Goal: Information Seeking & Learning: Find contact information

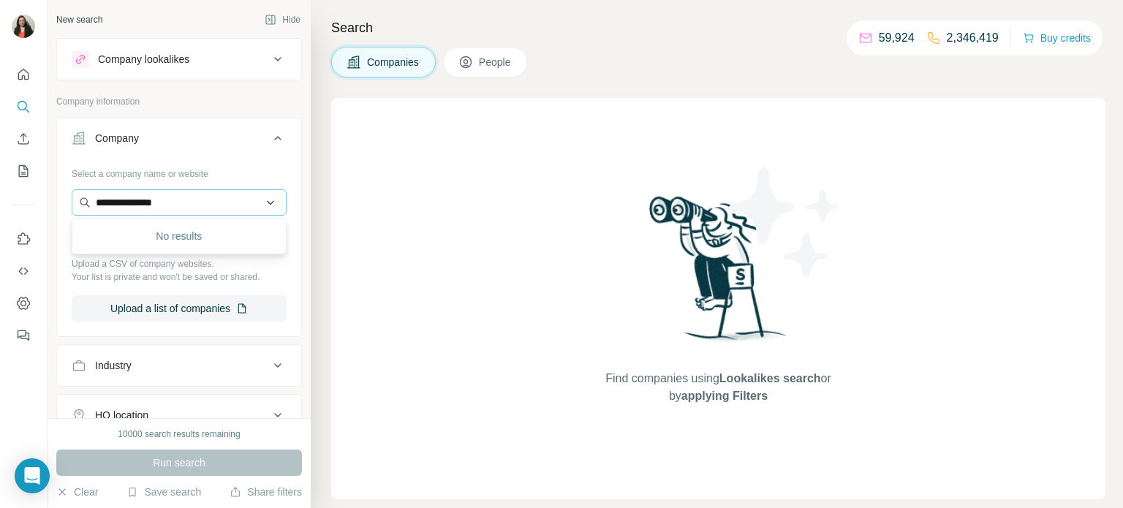
click at [196, 203] on input "**********" at bounding box center [179, 202] width 215 height 26
type input "*"
type input "**********"
click at [189, 236] on div "No results" at bounding box center [179, 236] width 208 height 29
click at [182, 200] on input "text" at bounding box center [179, 202] width 215 height 26
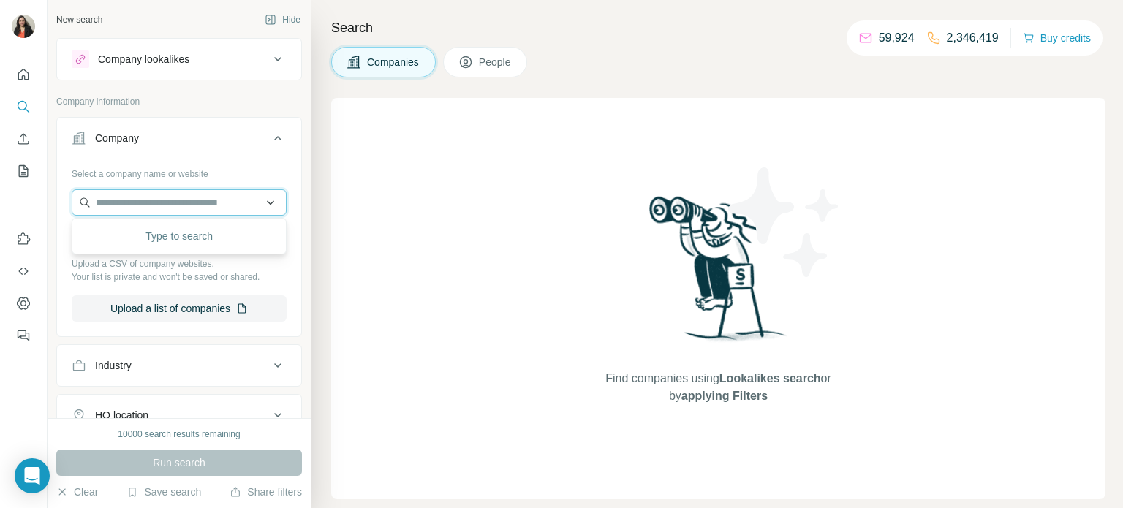
paste input "**********"
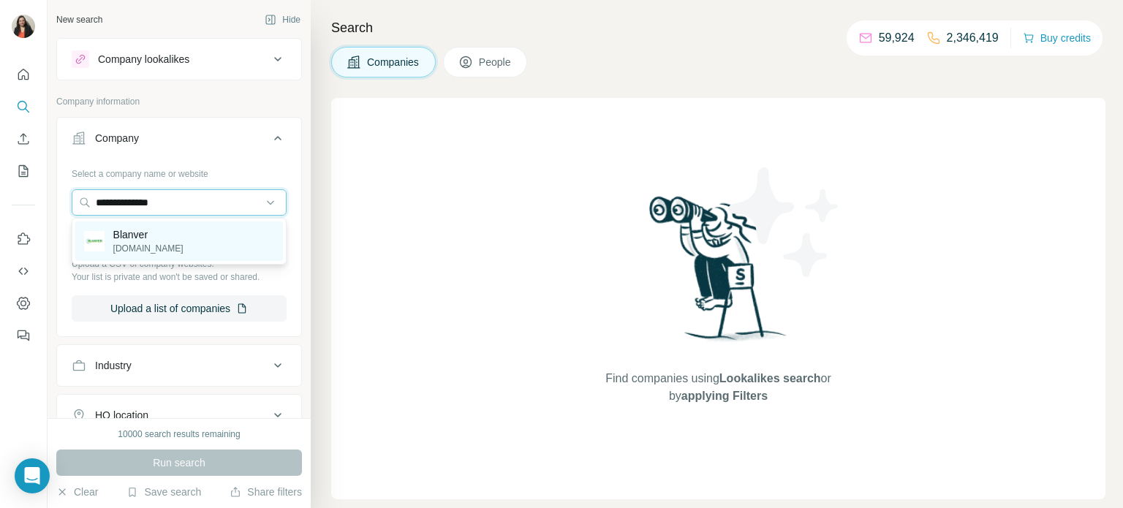
type input "**********"
click at [134, 245] on p "[DOMAIN_NAME]" at bounding box center [148, 248] width 70 height 13
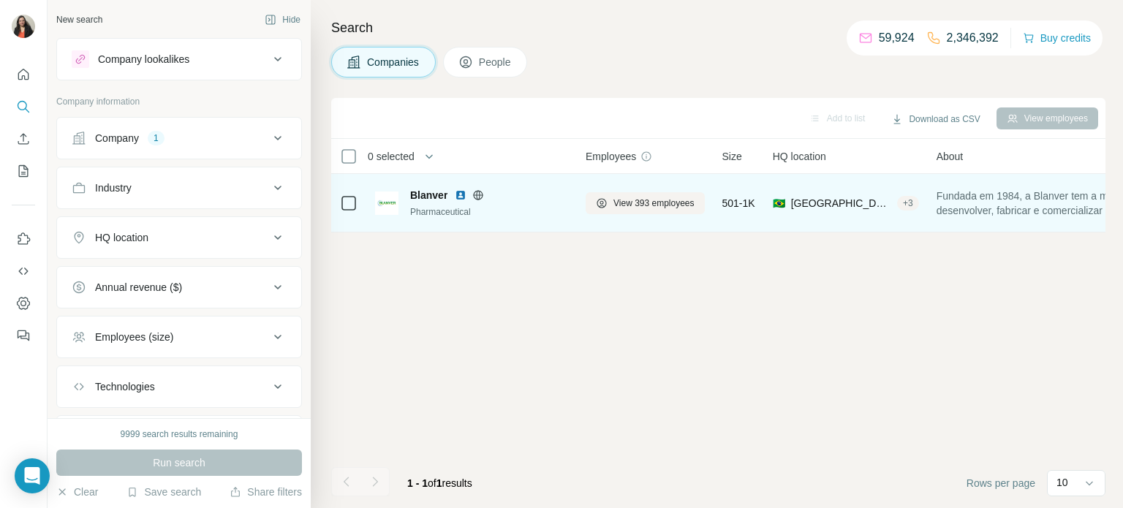
click at [417, 208] on div "Pharmaceutical" at bounding box center [489, 211] width 158 height 13
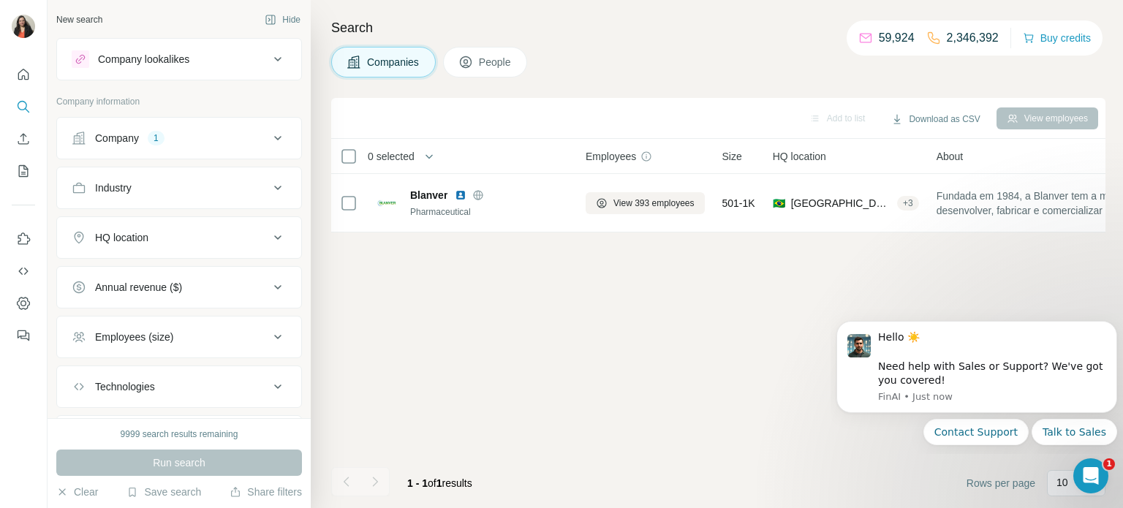
click at [666, 360] on div "Add to list Download as CSV View employees 0 selected Companies Employees Size …" at bounding box center [718, 303] width 774 height 410
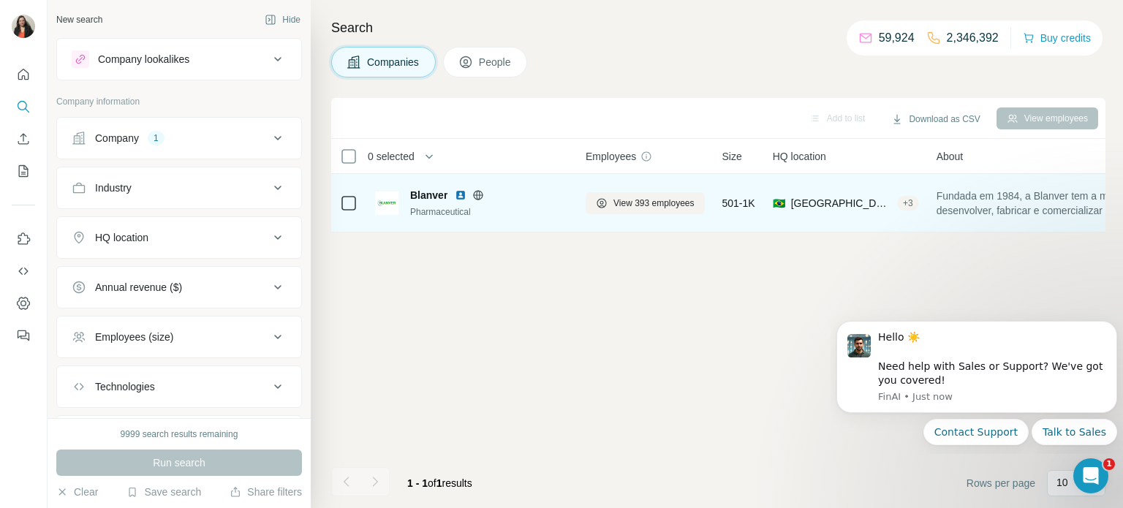
click at [429, 199] on span "Blanver" at bounding box center [428, 195] width 37 height 15
click at [386, 202] on img at bounding box center [386, 203] width 23 height 23
click at [337, 203] on td at bounding box center [348, 203] width 35 height 58
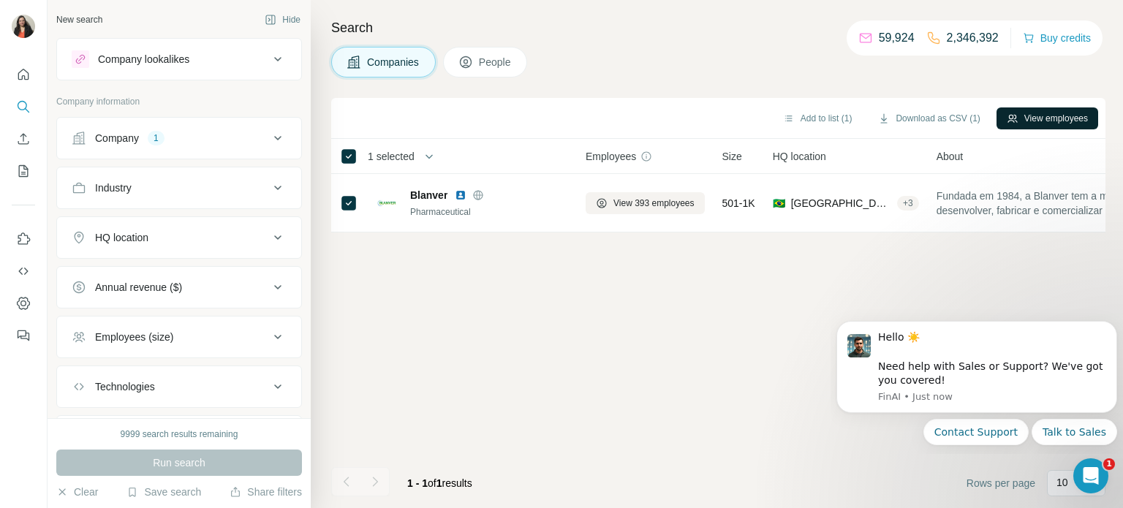
click at [1060, 116] on button "View employees" at bounding box center [1047, 118] width 102 height 22
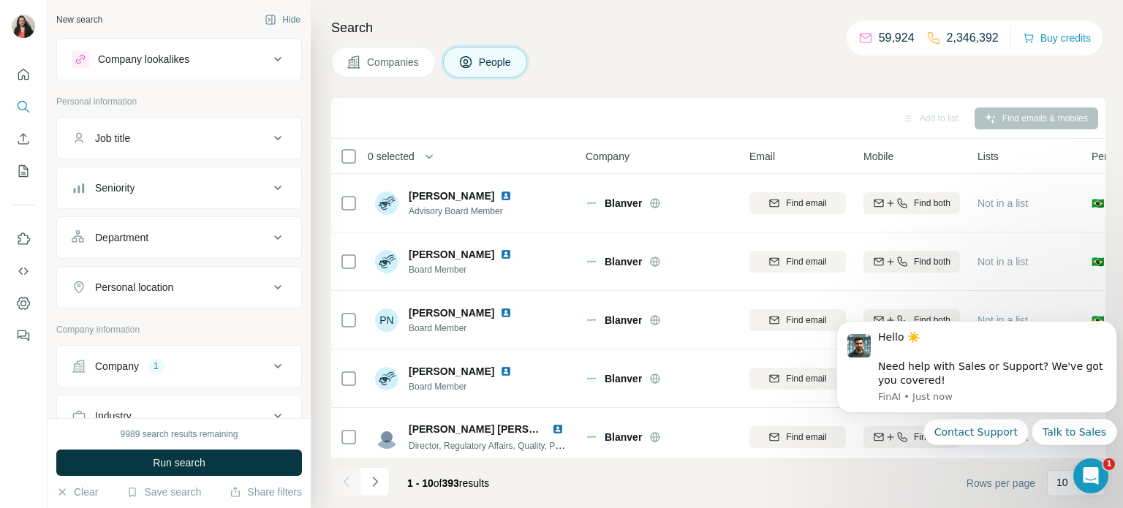
click at [798, 480] on footer "1 - 10 of 393 results Rows per page 10" at bounding box center [718, 483] width 774 height 50
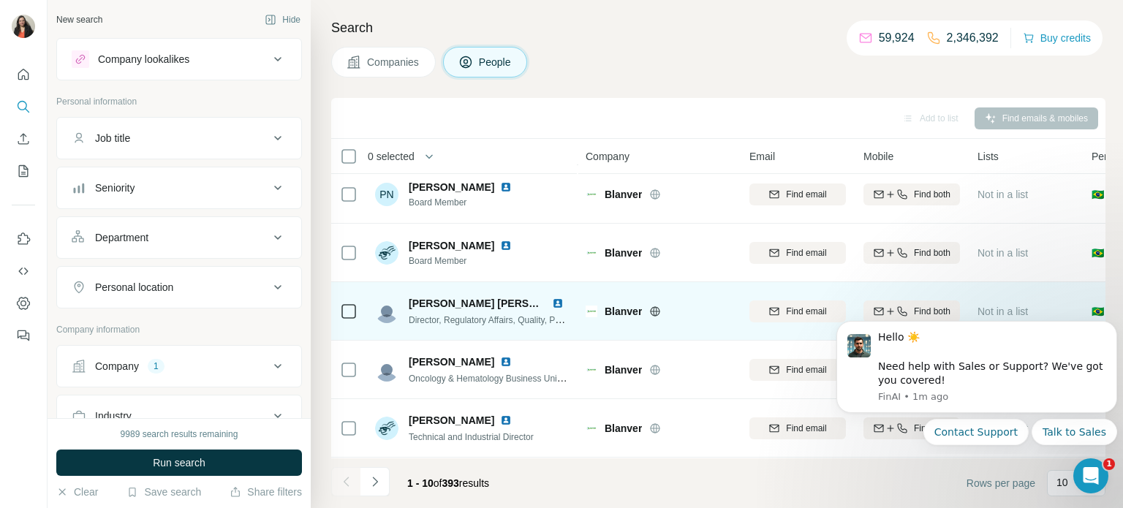
scroll to position [135, 0]
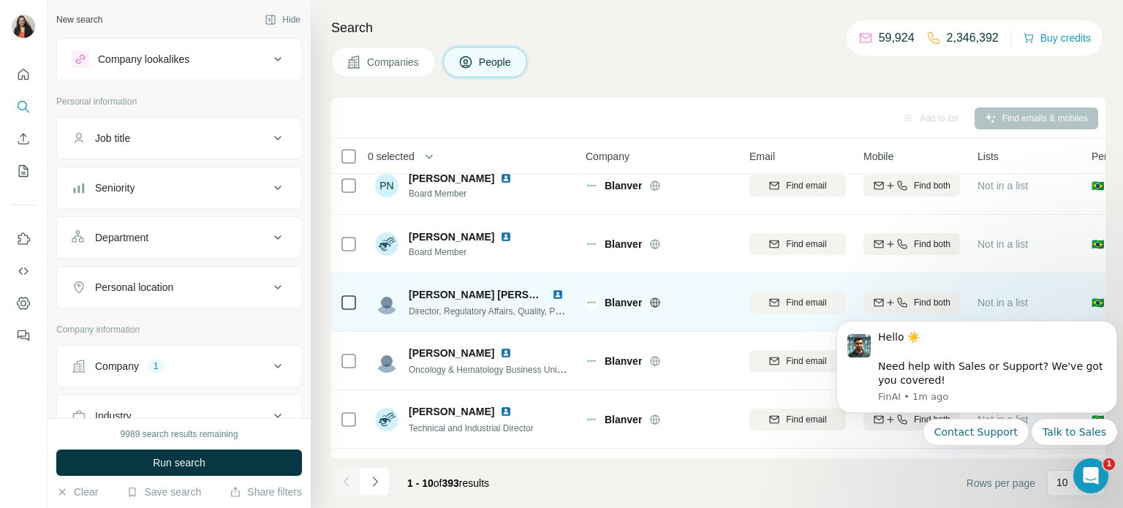
click at [1014, 300] on span "Not in a list" at bounding box center [1002, 303] width 50 height 12
click at [806, 307] on span "Find email" at bounding box center [806, 302] width 40 height 13
click at [909, 303] on div "Find both" at bounding box center [911, 302] width 97 height 13
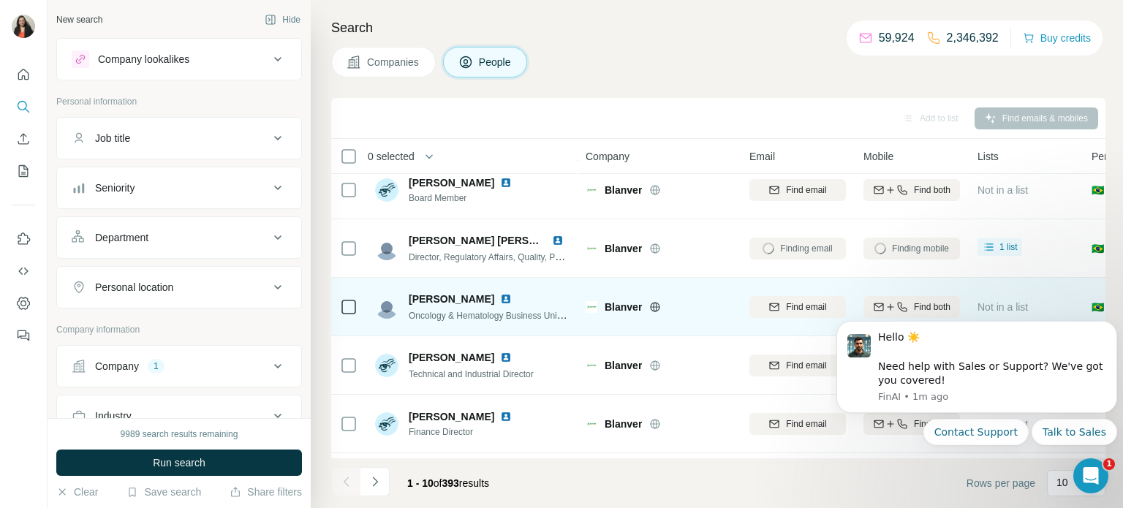
scroll to position [194, 0]
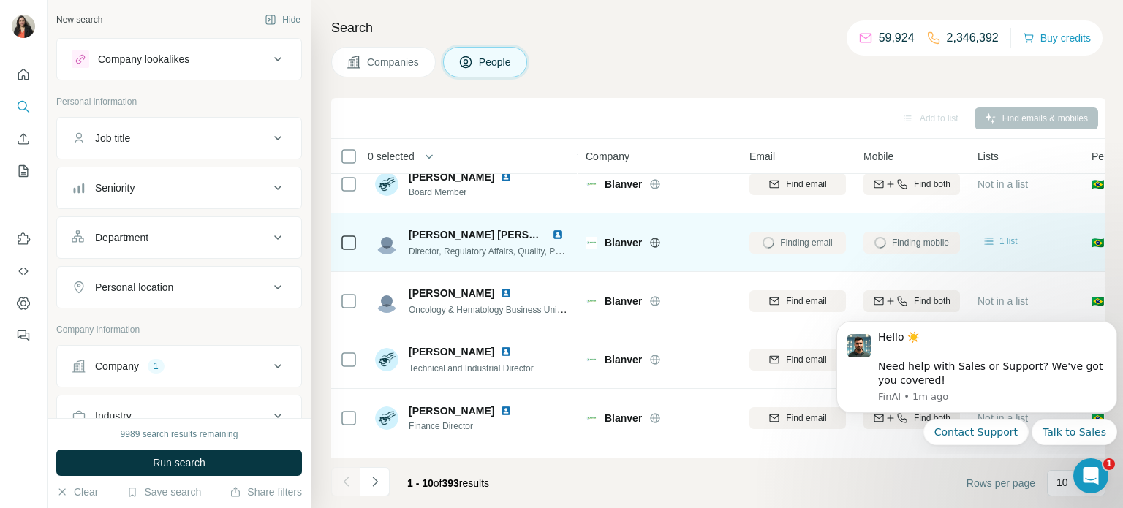
click at [1005, 239] on span "1 list" at bounding box center [1008, 241] width 18 height 13
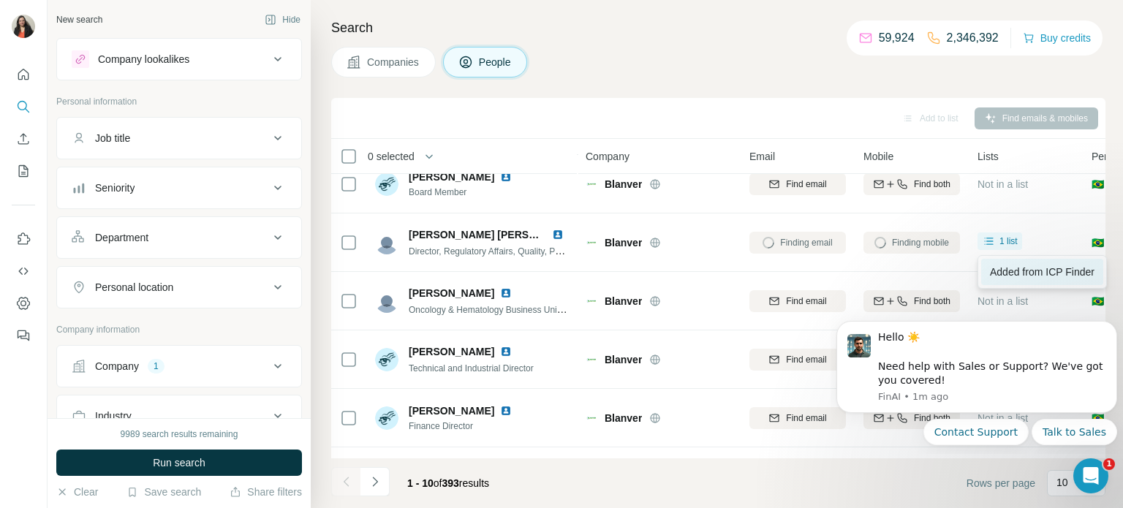
click at [1007, 272] on span "Added from ICP Finder" at bounding box center [1042, 272] width 105 height 12
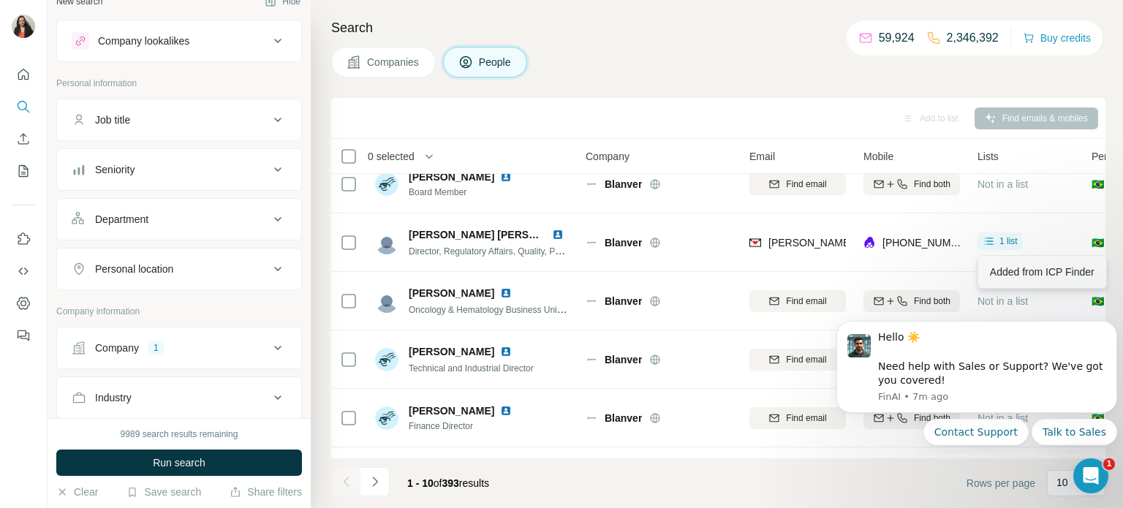
scroll to position [23, 0]
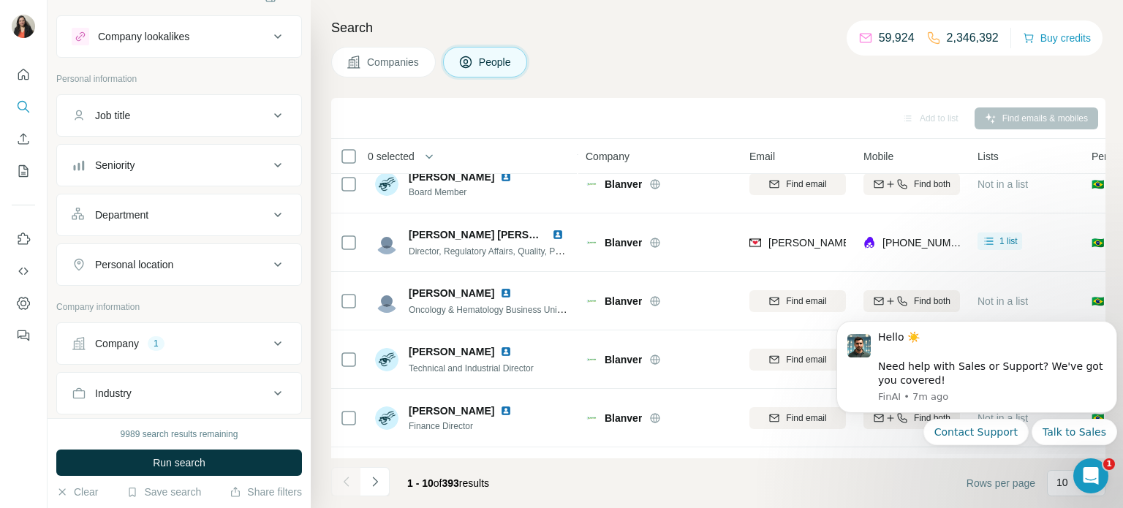
click at [211, 336] on div "Company 1" at bounding box center [170, 343] width 197 height 15
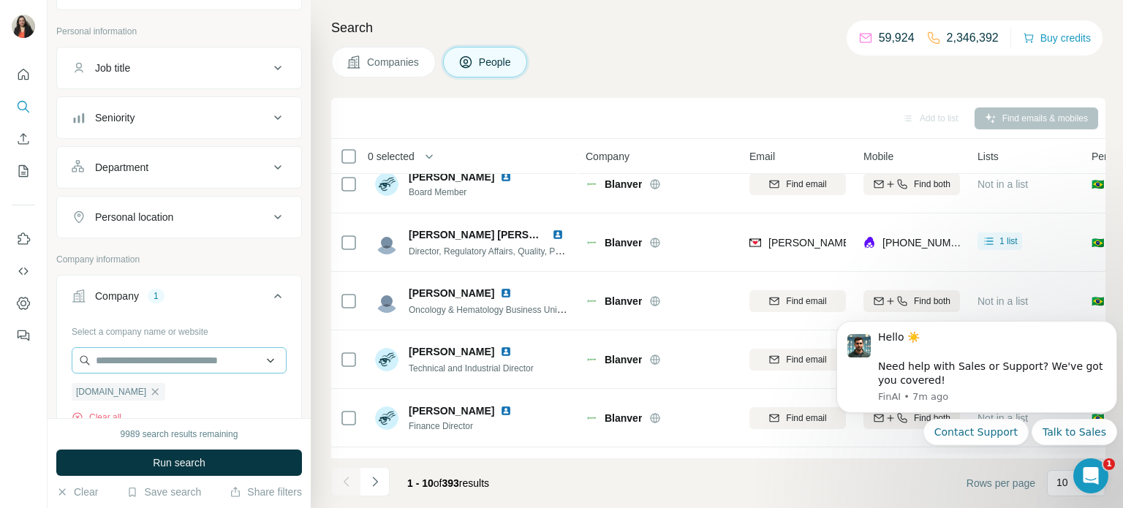
scroll to position [79, 0]
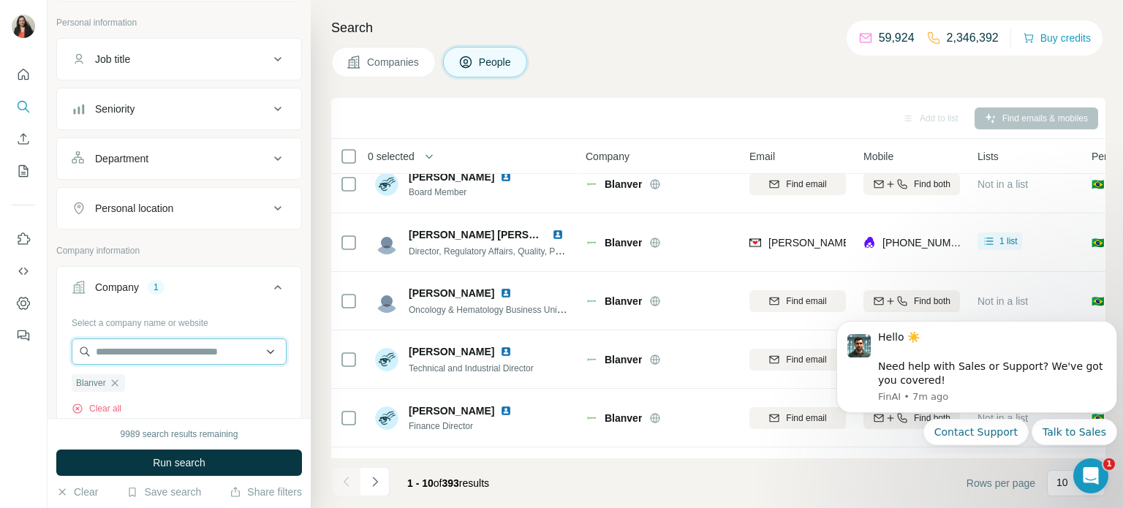
click at [173, 357] on input "text" at bounding box center [179, 351] width 215 height 26
paste input "**********"
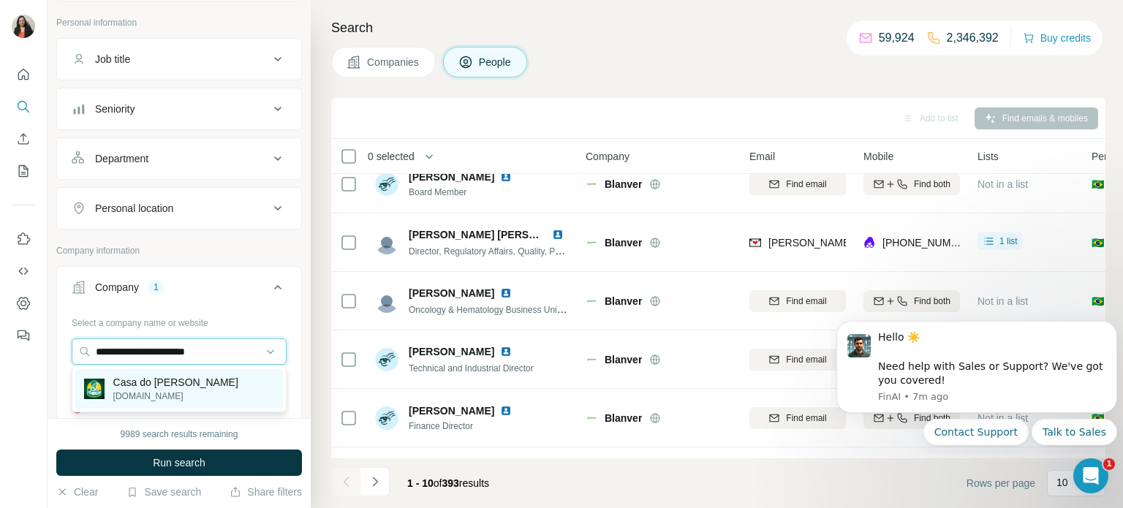
type input "**********"
click at [163, 390] on p "[DOMAIN_NAME]" at bounding box center [175, 396] width 125 height 13
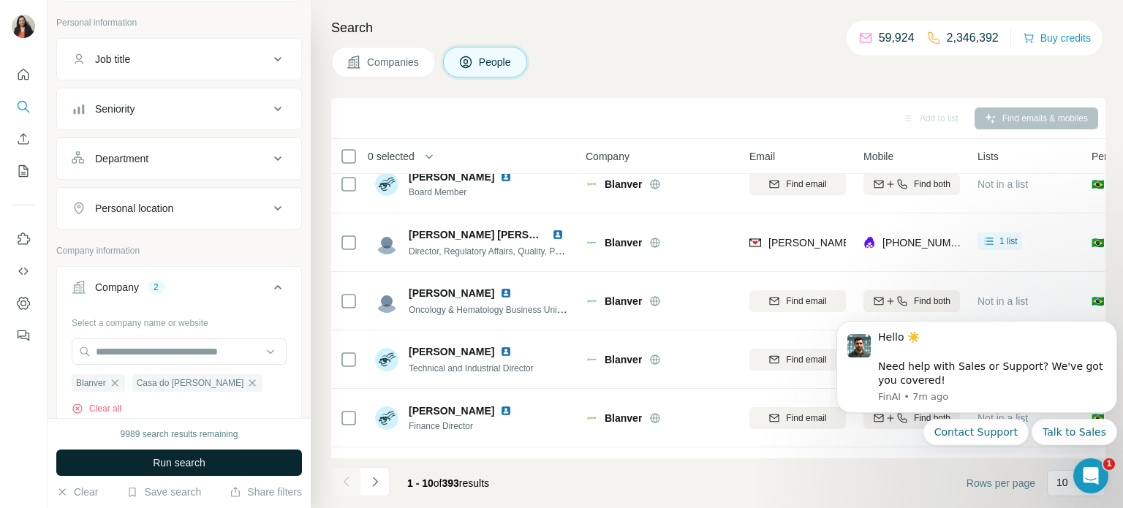
click at [170, 465] on span "Run search" at bounding box center [179, 462] width 53 height 15
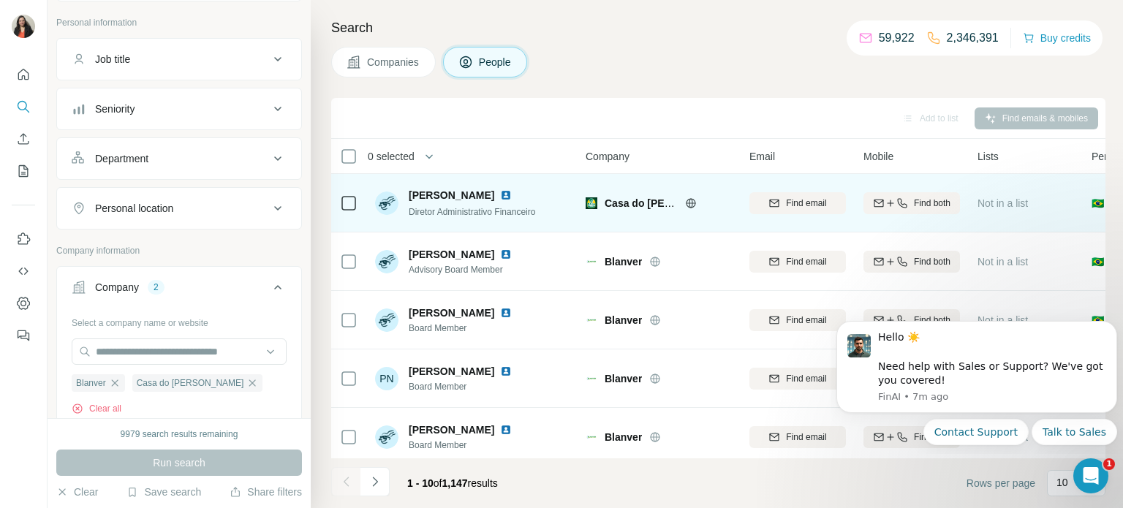
click at [1013, 202] on span "Not in a list" at bounding box center [1002, 203] width 50 height 12
click at [914, 199] on span "Find both" at bounding box center [932, 203] width 37 height 13
click at [792, 202] on span "Find email" at bounding box center [806, 203] width 40 height 13
click at [1003, 203] on span "1 list" at bounding box center [1008, 201] width 18 height 13
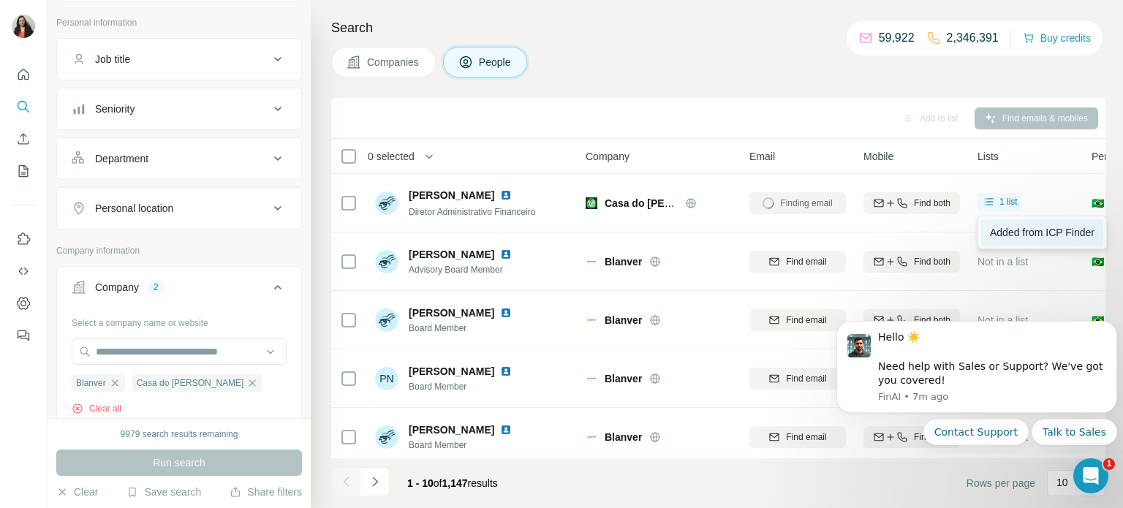
click at [1001, 230] on span "Added from ICP Finder" at bounding box center [1042, 233] width 105 height 12
click at [137, 352] on input "text" at bounding box center [179, 351] width 215 height 26
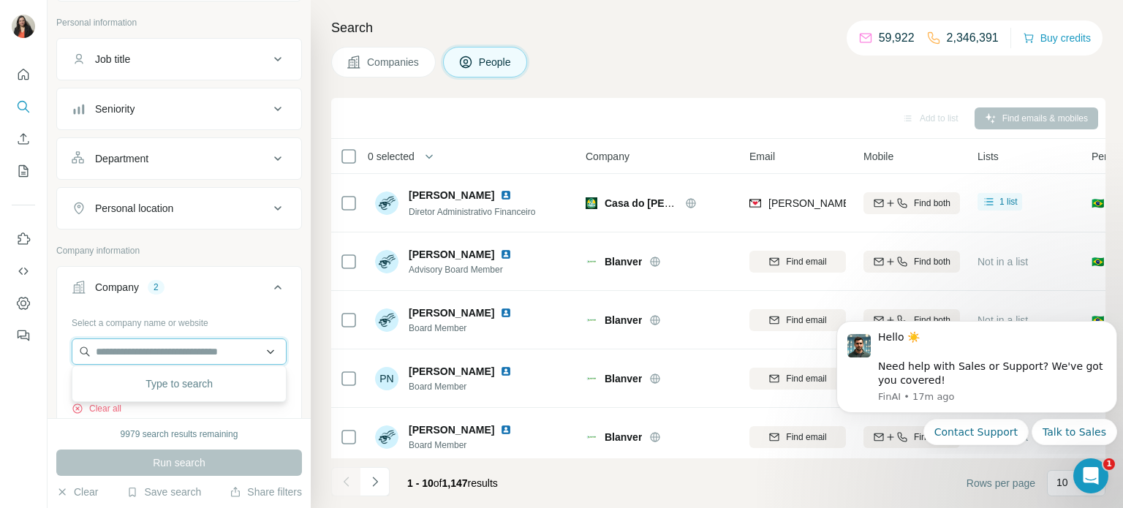
paste input "********"
type input "**********"
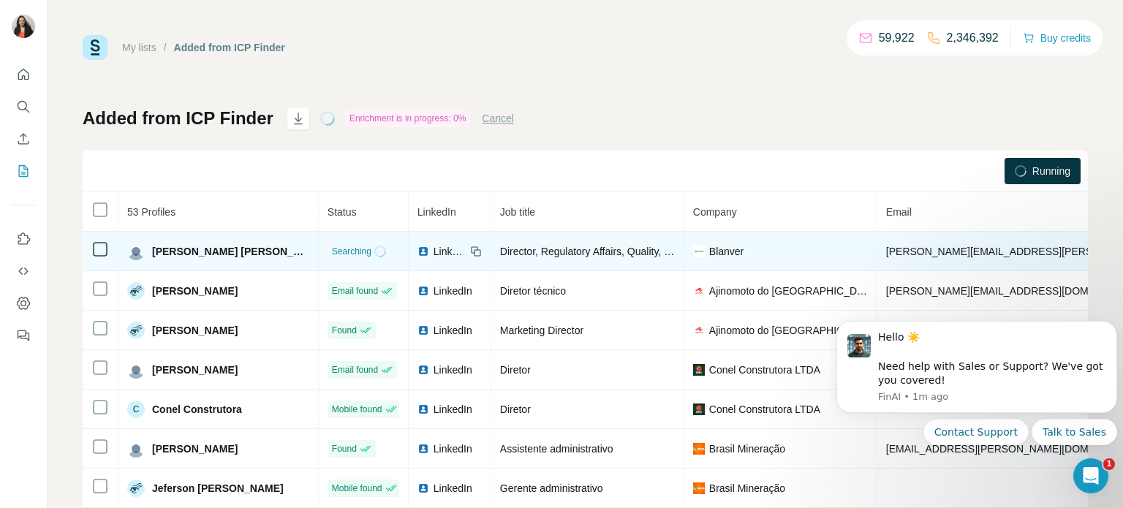
click at [604, 266] on td "Director, Regulatory Affairs, Quality, PV and PMO" at bounding box center [587, 251] width 193 height 39
click at [472, 251] on icon at bounding box center [476, 252] width 12 height 12
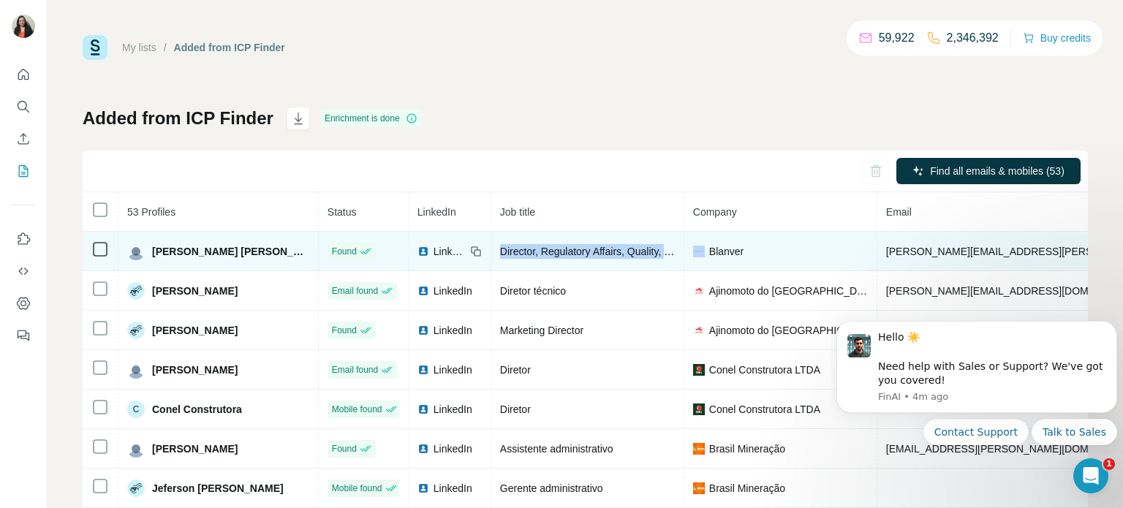
drag, startPoint x: 496, startPoint y: 251, endPoint x: 691, endPoint y: 257, distance: 195.3
click at [691, 257] on tr "[PERSON_NAME] [PERSON_NAME] Found LinkedIn Director, Regulatory Affairs, Qualit…" at bounding box center [883, 251] width 1600 height 39
copy span "Director, Regulatory Affairs, Quality, PV and PMO"
click at [472, 251] on icon at bounding box center [476, 252] width 12 height 12
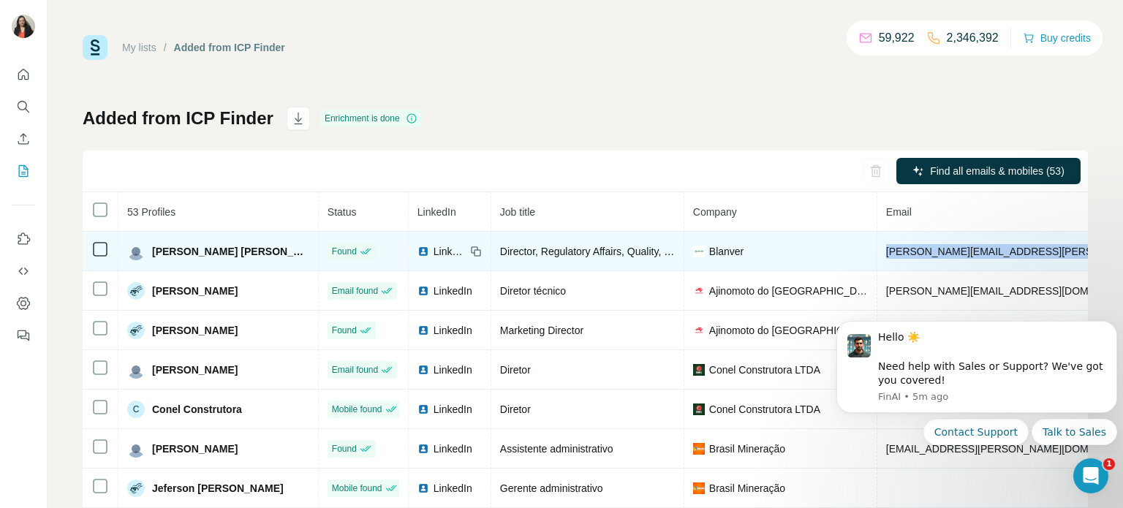
drag, startPoint x: 879, startPoint y: 254, endPoint x: 1048, endPoint y: 258, distance: 168.9
click at [1051, 259] on td "[PERSON_NAME][EMAIL_ADDRESS][PERSON_NAME][DOMAIN_NAME]" at bounding box center [1057, 251] width 360 height 39
copy span "[PERSON_NAME][EMAIL_ADDRESS][PERSON_NAME][DOMAIN_NAME]"
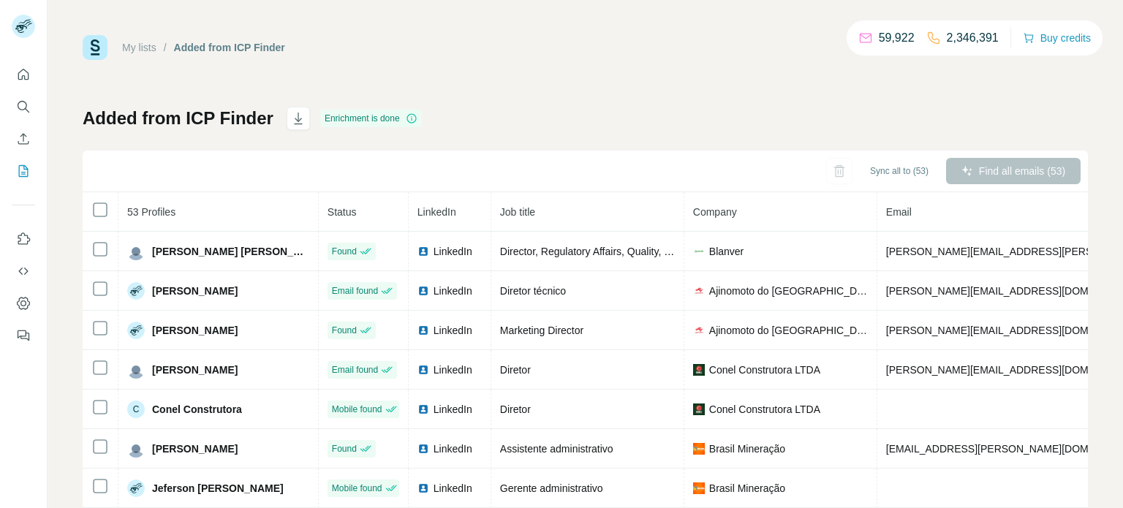
click at [268, 254] on span "[PERSON_NAME] [PERSON_NAME]" at bounding box center [230, 251] width 157 height 15
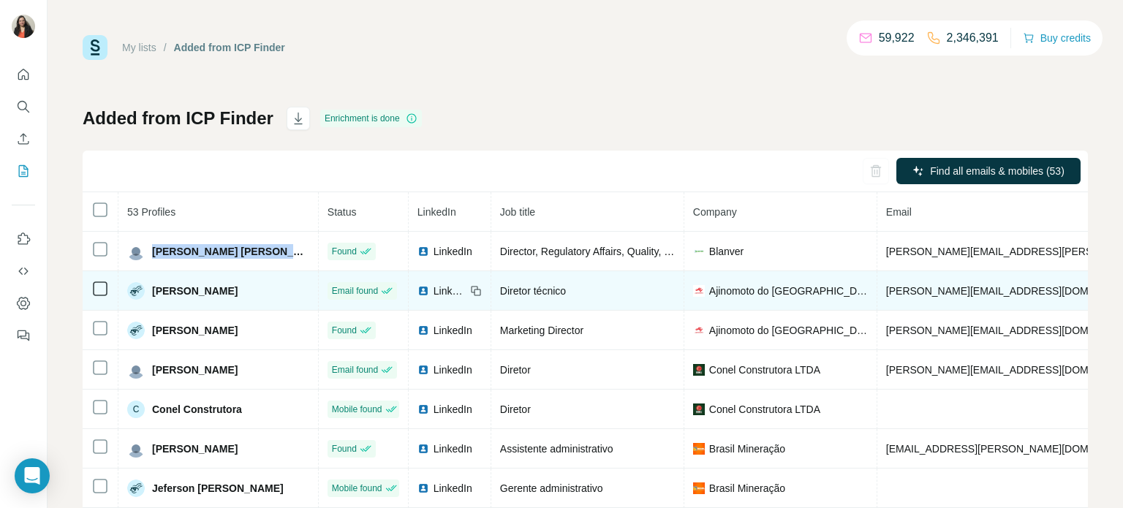
click at [556, 77] on div "My lists / Added from ICP Finder 59,922 2,346,391 Buy credits Added from ICP Fi…" at bounding box center [585, 306] width 1005 height 543
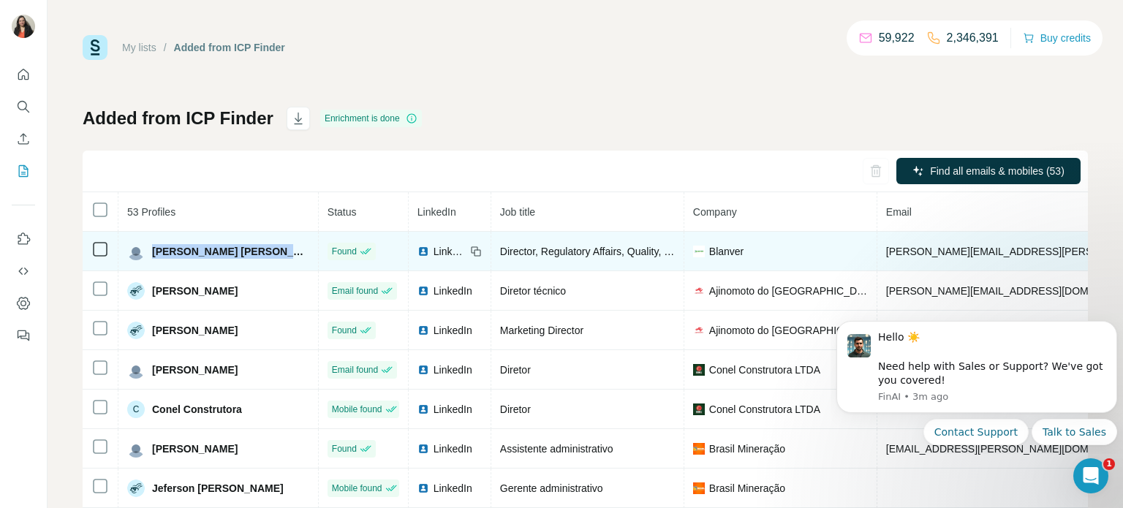
drag, startPoint x: 151, startPoint y: 251, endPoint x: 322, endPoint y: 264, distance: 171.6
click at [323, 262] on tr "[PERSON_NAME] [PERSON_NAME] Found LinkedIn Director, Regulatory Affairs, Qualit…" at bounding box center [883, 251] width 1600 height 39
copy span "[PERSON_NAME] [PERSON_NAME]"
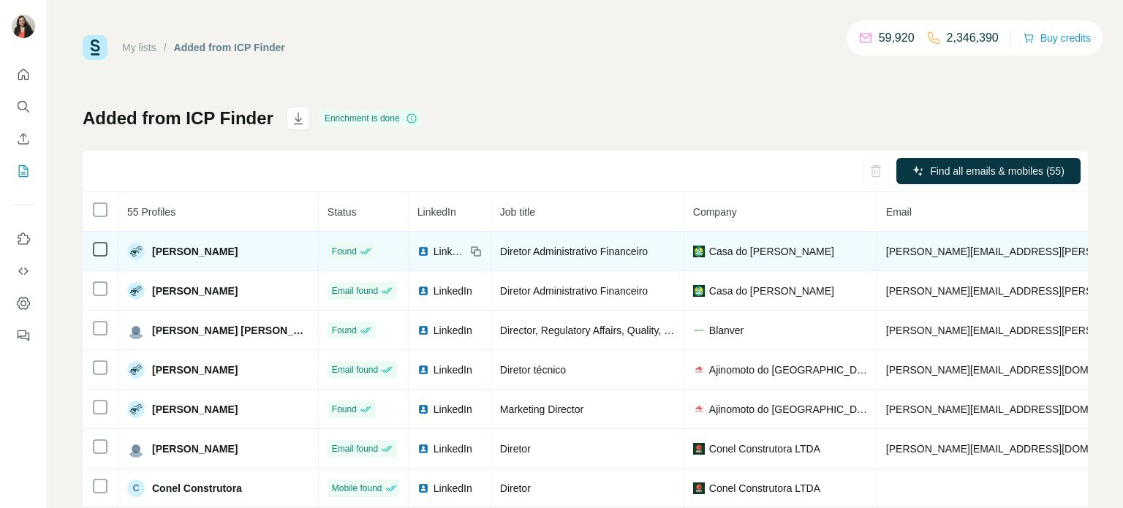
click at [758, 256] on span "Casa do [PERSON_NAME]" at bounding box center [771, 251] width 125 height 15
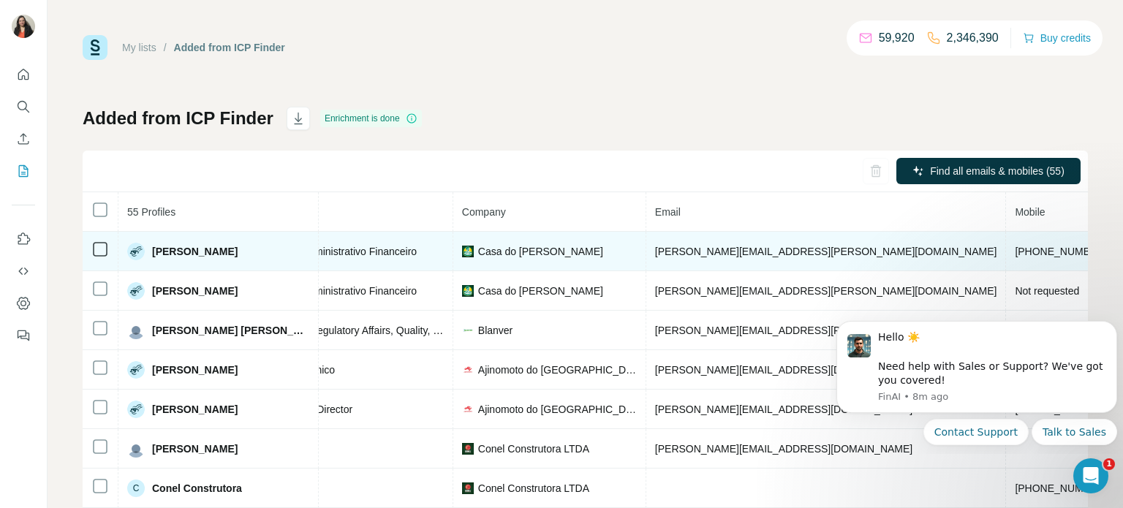
scroll to position [0, 234]
drag, startPoint x: 425, startPoint y: 252, endPoint x: 279, endPoint y: 252, distance: 146.9
click at [280, 253] on tr "[PERSON_NAME] Found LinkedIn Diretor Administrativo Financeiro Casa do Pão de Q…" at bounding box center [649, 251] width 1600 height 39
copy tr "Found LinkedIn Diretor Administrativo Financeiro"
drag, startPoint x: 150, startPoint y: 248, endPoint x: 228, endPoint y: 257, distance: 78.7
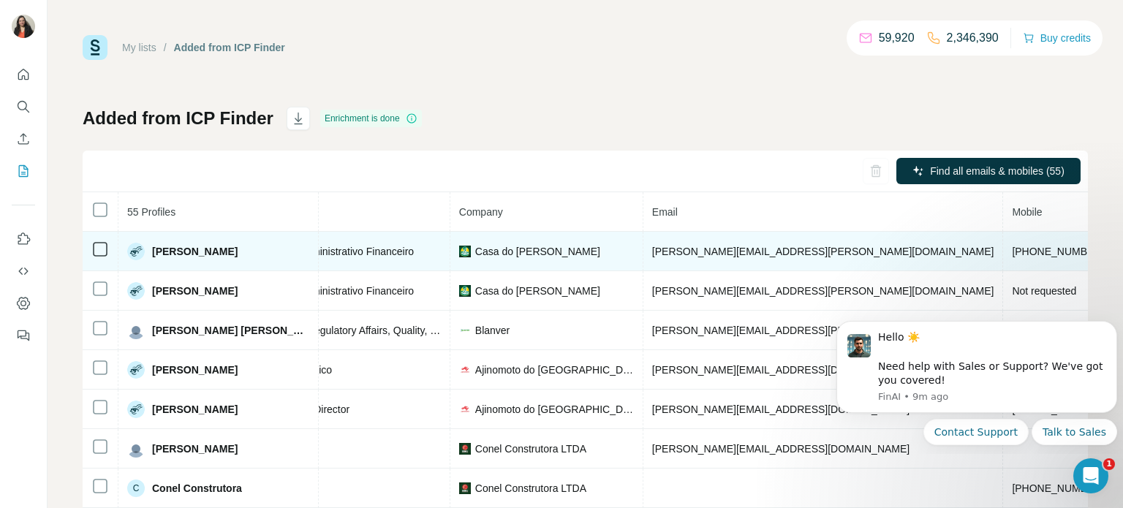
click at [228, 257] on div "[PERSON_NAME]" at bounding box center [218, 252] width 182 height 18
copy span "[PERSON_NAME]"
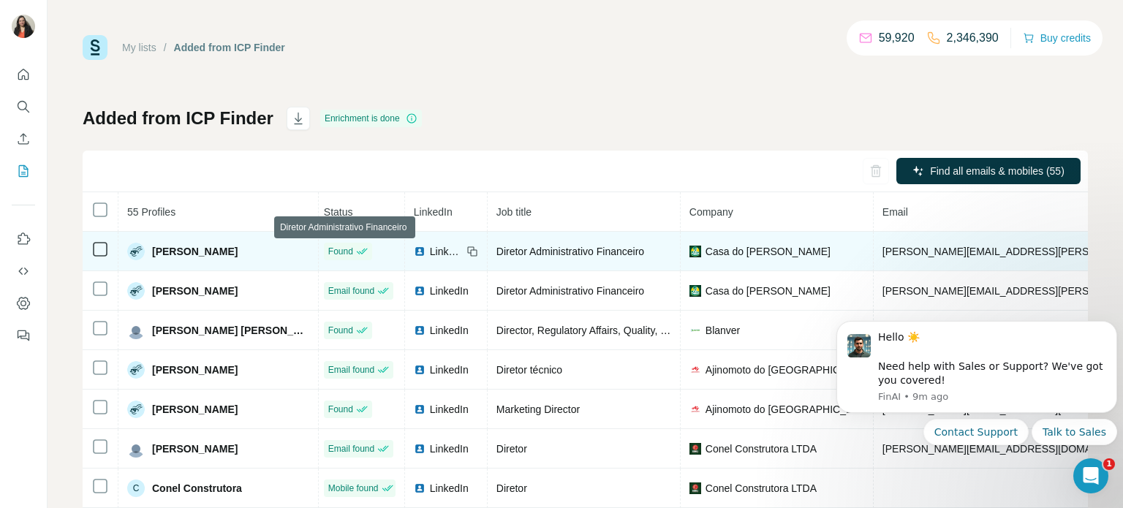
scroll to position [0, 0]
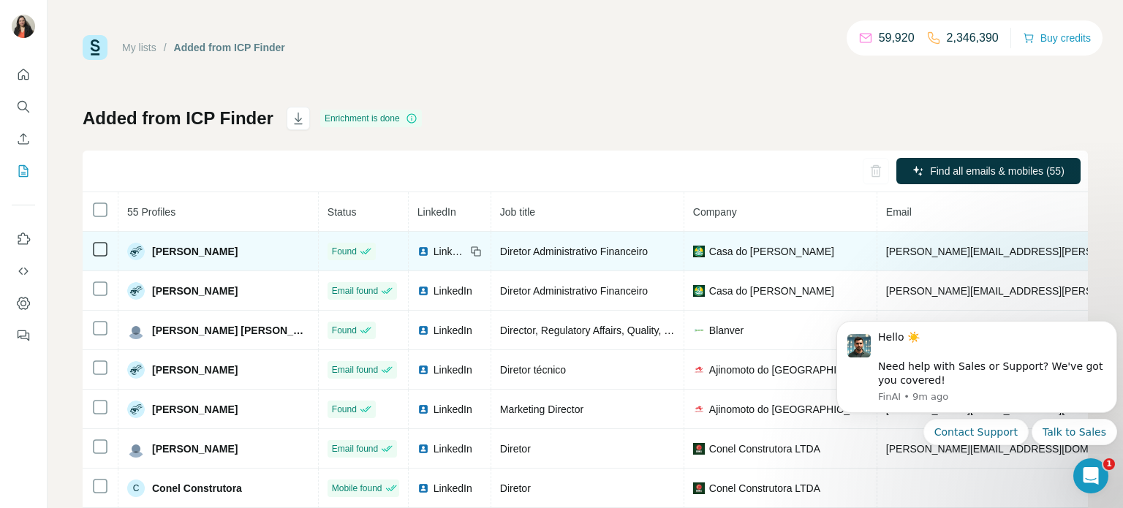
click at [472, 249] on icon at bounding box center [476, 252] width 12 height 12
drag, startPoint x: 879, startPoint y: 249, endPoint x: 1013, endPoint y: 253, distance: 133.8
click at [1062, 257] on td "[PERSON_NAME][EMAIL_ADDRESS][PERSON_NAME][DOMAIN_NAME]" at bounding box center [1057, 251] width 360 height 39
copy span "[PERSON_NAME][EMAIL_ADDRESS][PERSON_NAME][DOMAIN_NAME]"
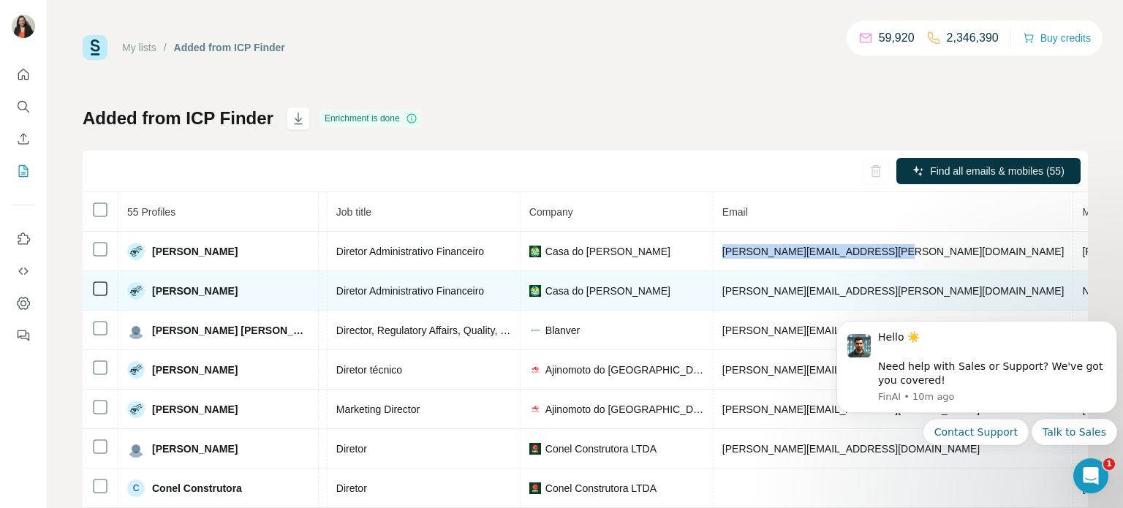
scroll to position [0, 351]
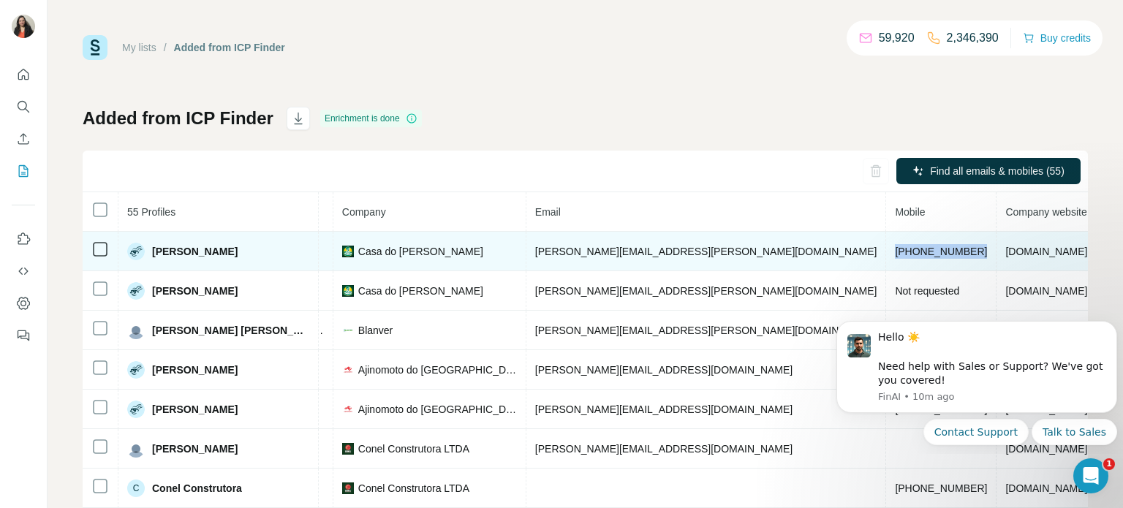
drag, startPoint x: 738, startPoint y: 250, endPoint x: 825, endPoint y: 252, distance: 87.0
click at [886, 252] on td "[PHONE_NUMBER]" at bounding box center [941, 251] width 110 height 39
copy span "[PHONE_NUMBER]"
